Goal: Find specific page/section: Find specific page/section

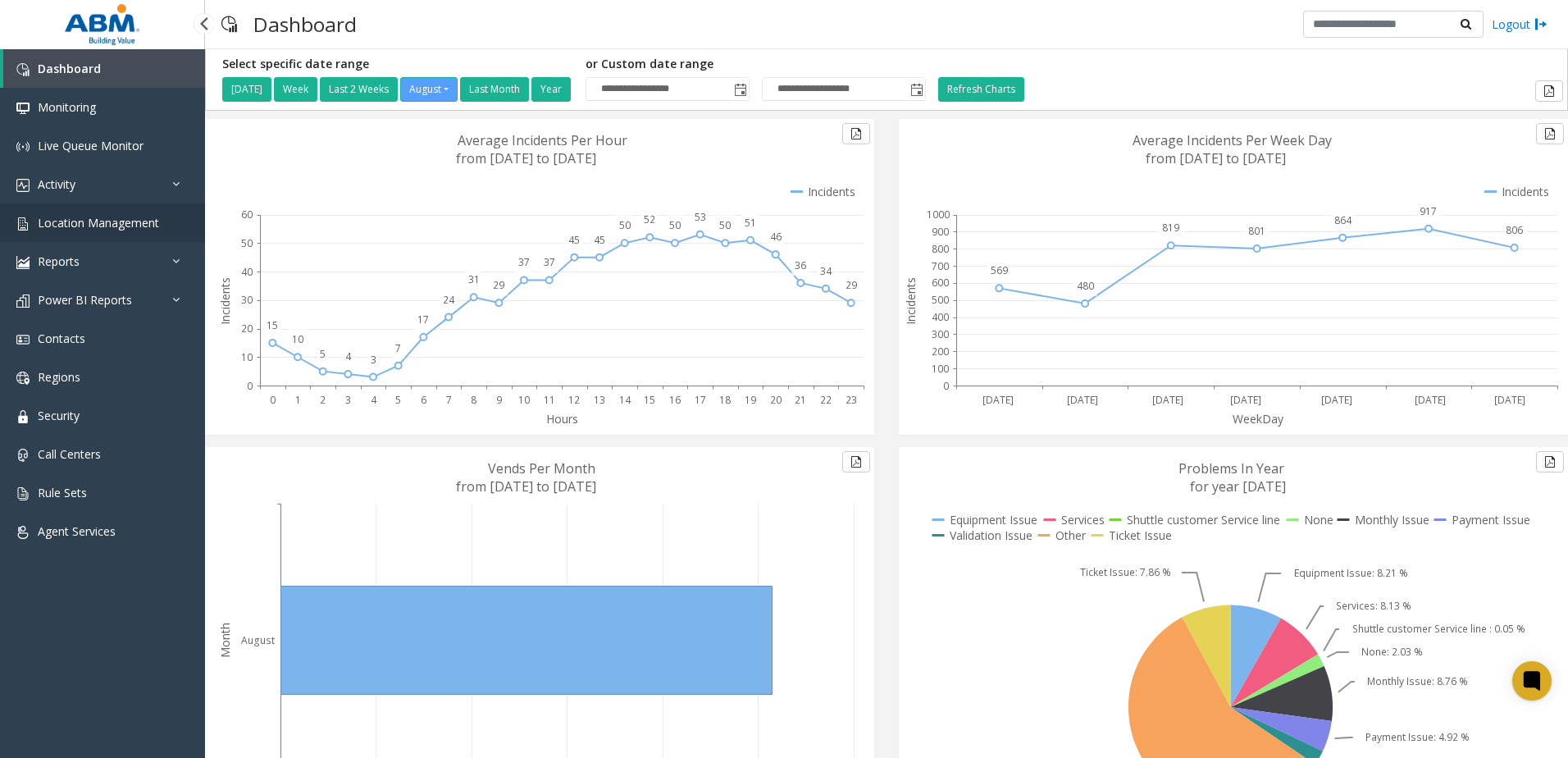
drag, startPoint x: 94, startPoint y: 221, endPoint x: 111, endPoint y: 222, distance: 17.0
click at [96, 221] on span "Location Management" at bounding box center [98, 223] width 121 height 16
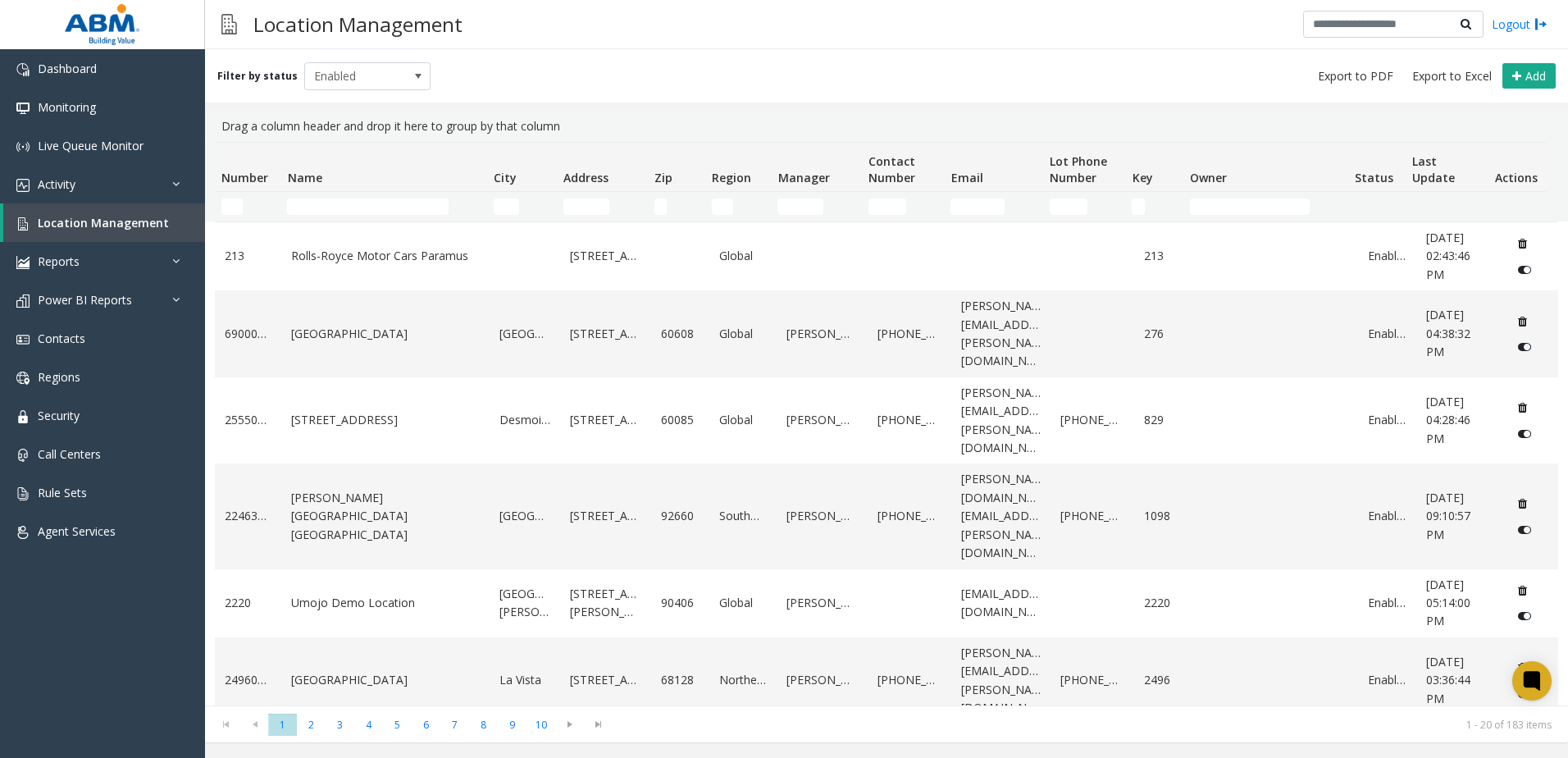
click at [363, 199] on td "Name Filter" at bounding box center [383, 207] width 206 height 30
drag, startPoint x: 360, startPoint y: 199, endPoint x: 356, endPoint y: 209, distance: 10.8
click at [358, 204] on input "Name Filter" at bounding box center [368, 207] width 161 height 17
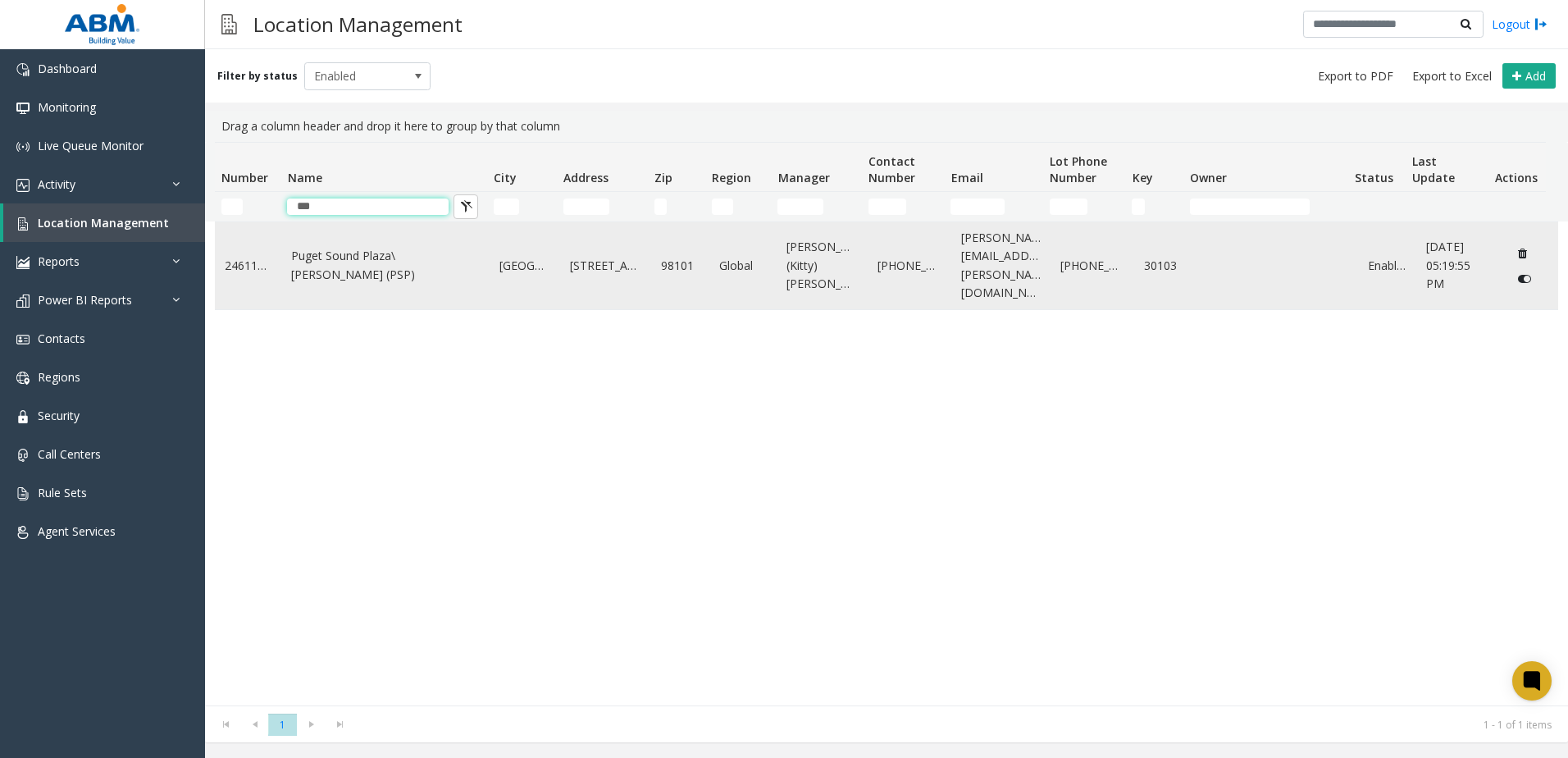
type input "***"
click at [463, 235] on td "Puget Sound Plaza\[PERSON_NAME] (PSP)" at bounding box center [385, 266] width 209 height 87
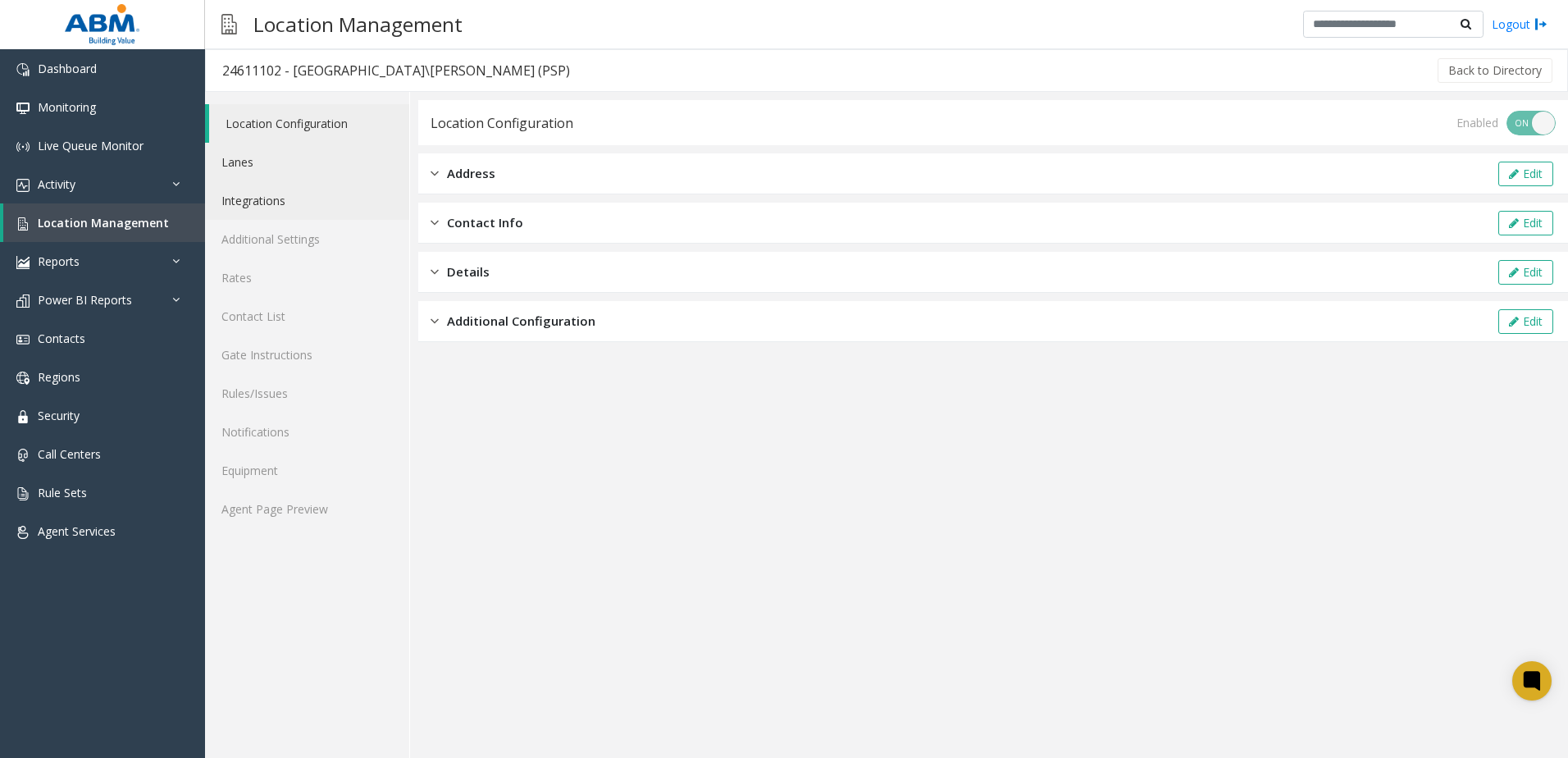
drag, startPoint x: 252, startPoint y: 157, endPoint x: 326, endPoint y: 202, distance: 86.6
click at [253, 160] on link "Lanes" at bounding box center [307, 162] width 204 height 39
